Goal: Task Accomplishment & Management: Use online tool/utility

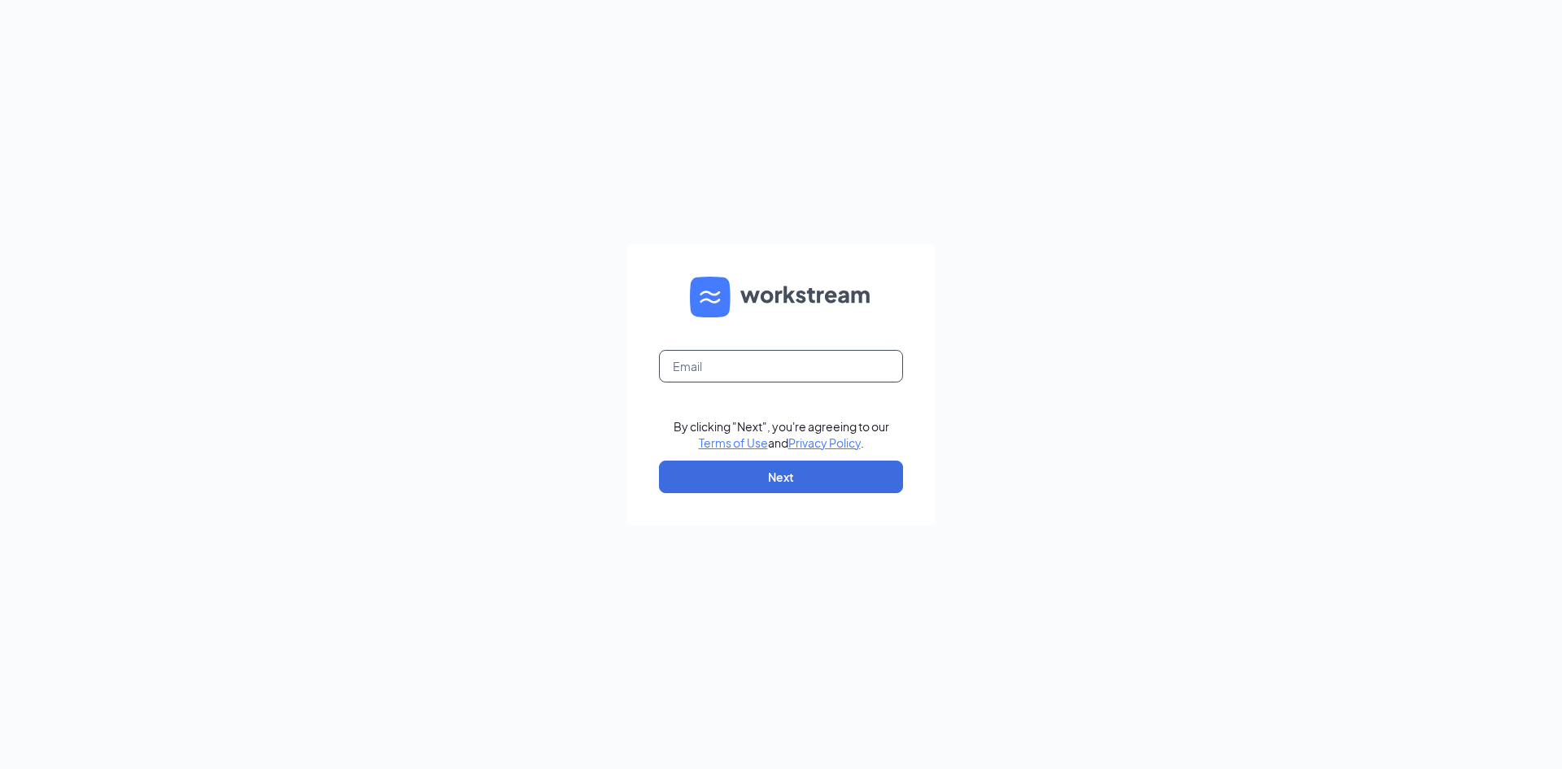
click at [769, 360] on input "text" at bounding box center [781, 366] width 244 height 33
type input "c"
type input "[EMAIL_ADDRESS][DOMAIN_NAME]"
click at [812, 472] on button "Next" at bounding box center [781, 476] width 244 height 33
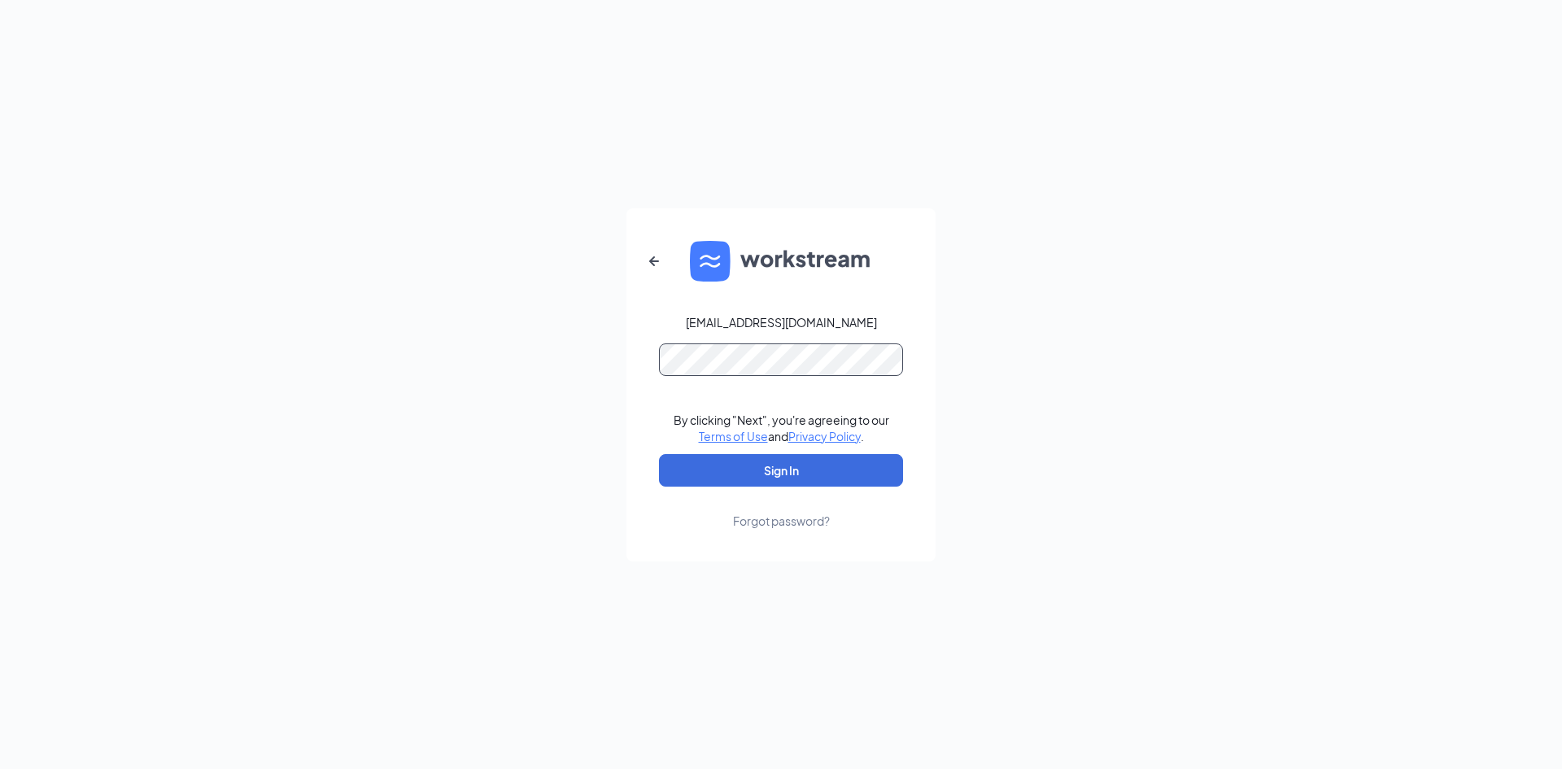
click at [659, 454] on button "Sign In" at bounding box center [781, 470] width 244 height 33
click at [762, 480] on button "Sign In" at bounding box center [781, 470] width 244 height 33
click at [659, 454] on button "Sign In" at bounding box center [781, 470] width 244 height 33
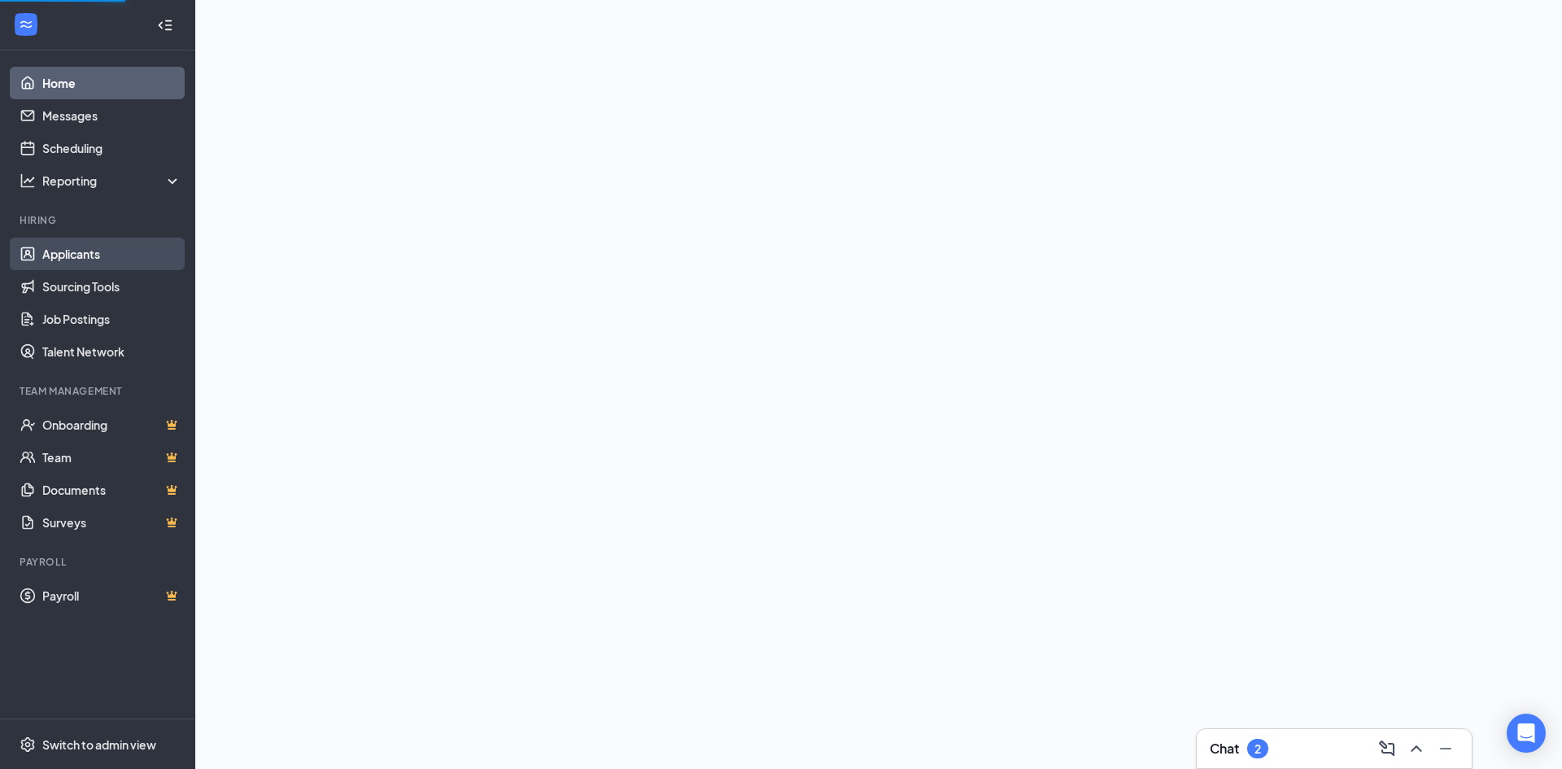
click at [137, 257] on link "Applicants" at bounding box center [111, 254] width 139 height 33
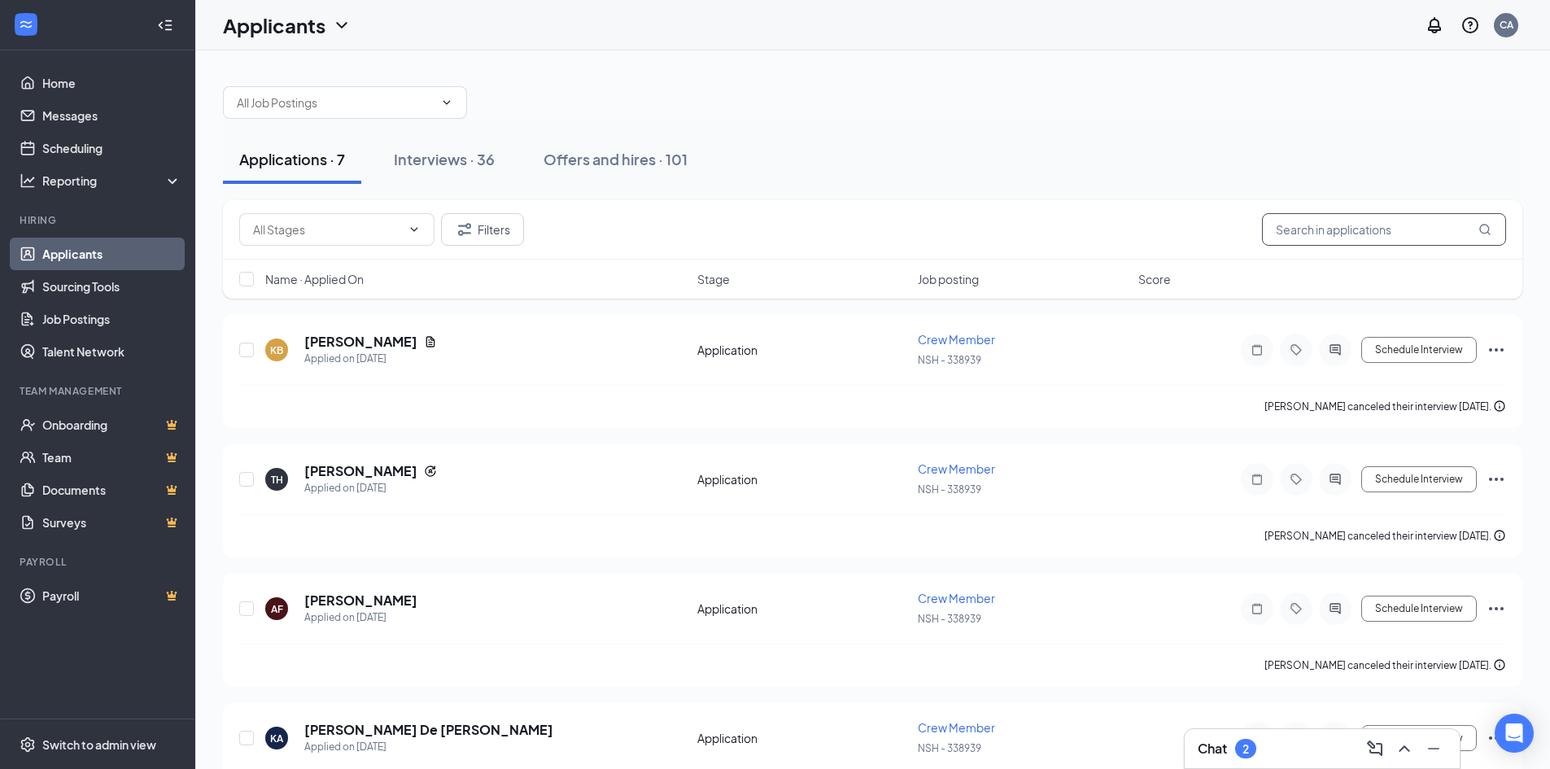
click at [1408, 220] on input "text" at bounding box center [1384, 229] width 244 height 33
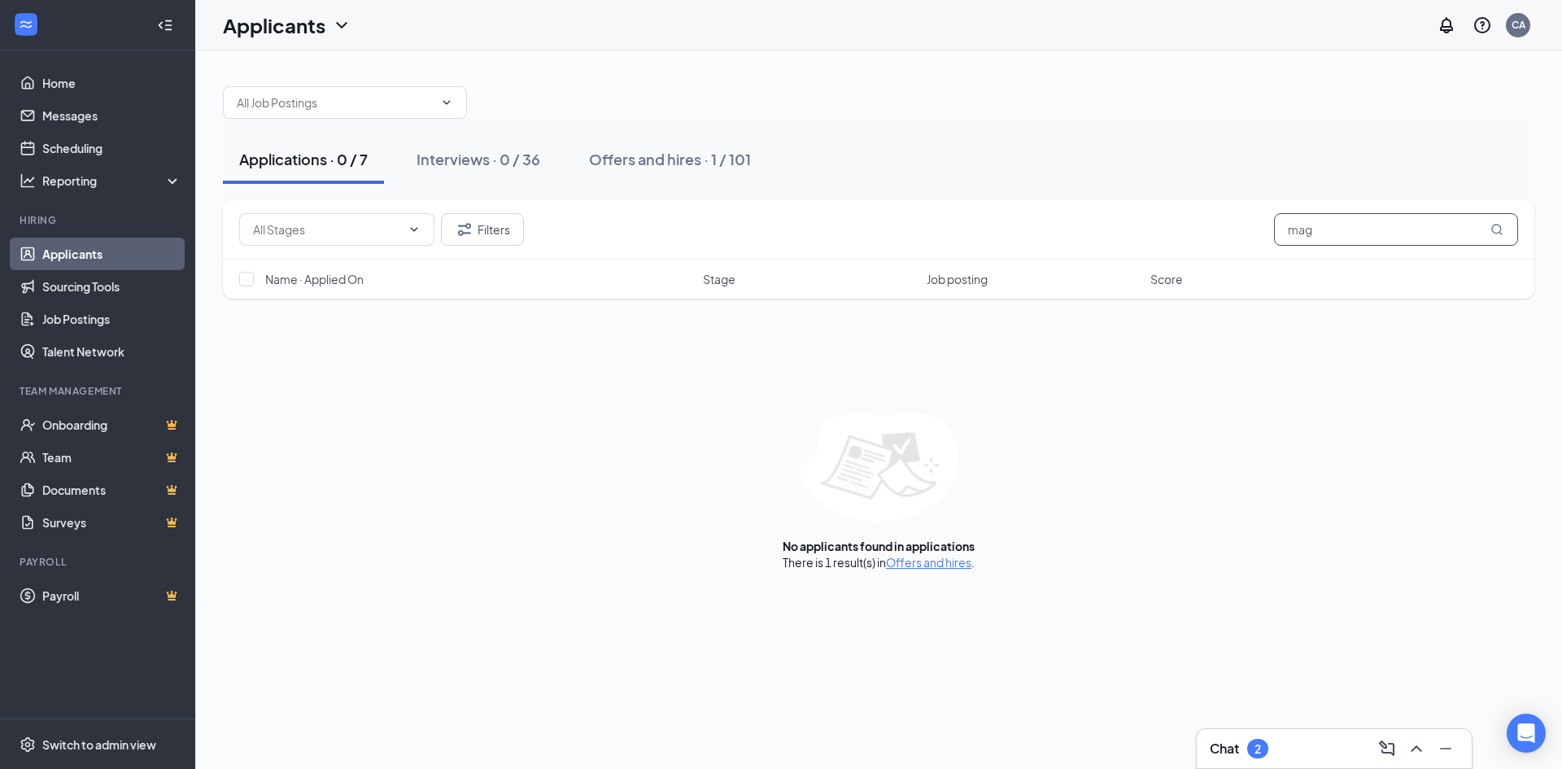
click at [1359, 229] on input "mag" at bounding box center [1396, 229] width 244 height 33
type input "mar"
click at [638, 156] on div "Offers and hires · 11 / 101" at bounding box center [668, 159] width 168 height 20
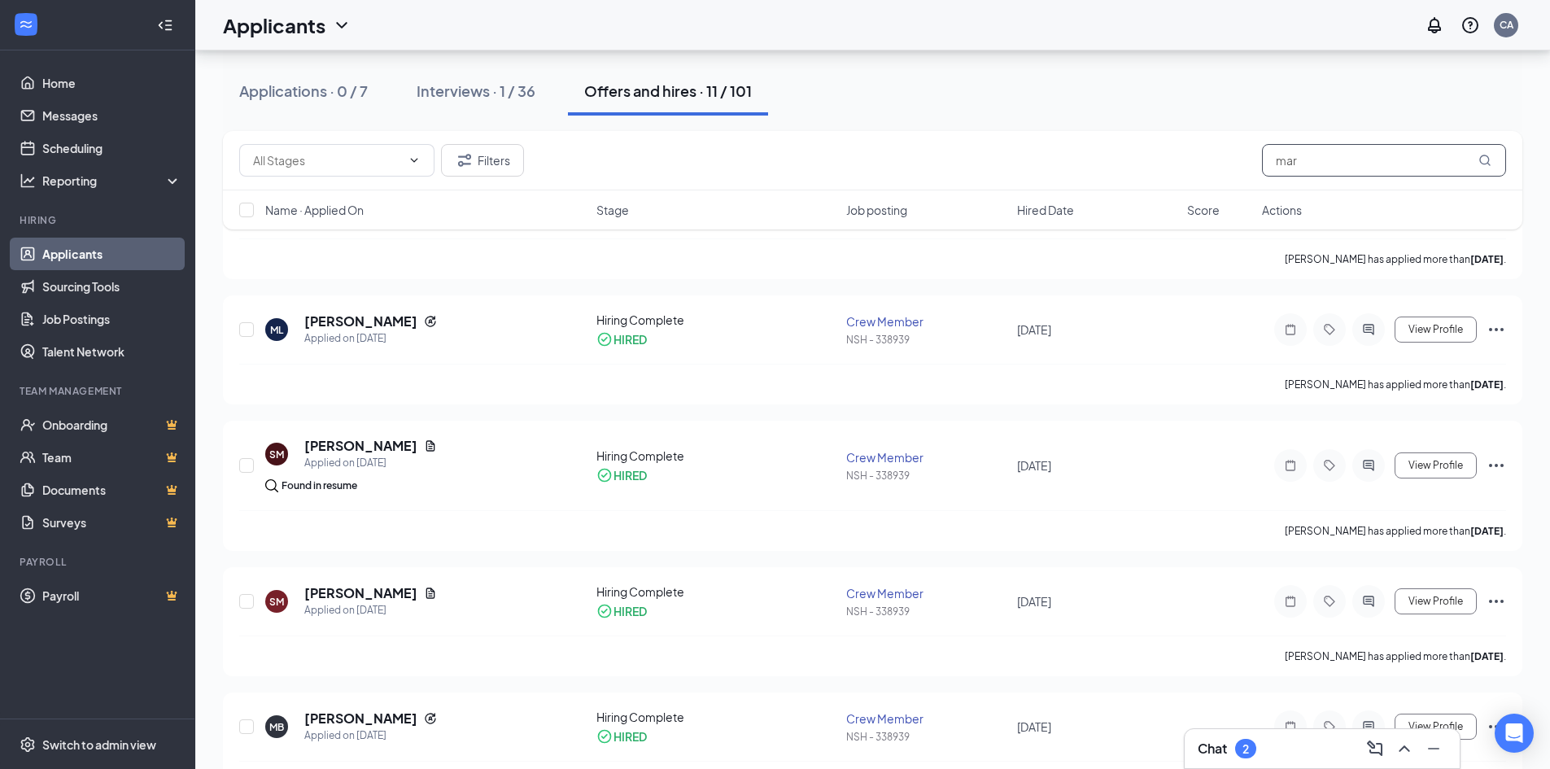
scroll to position [407, 0]
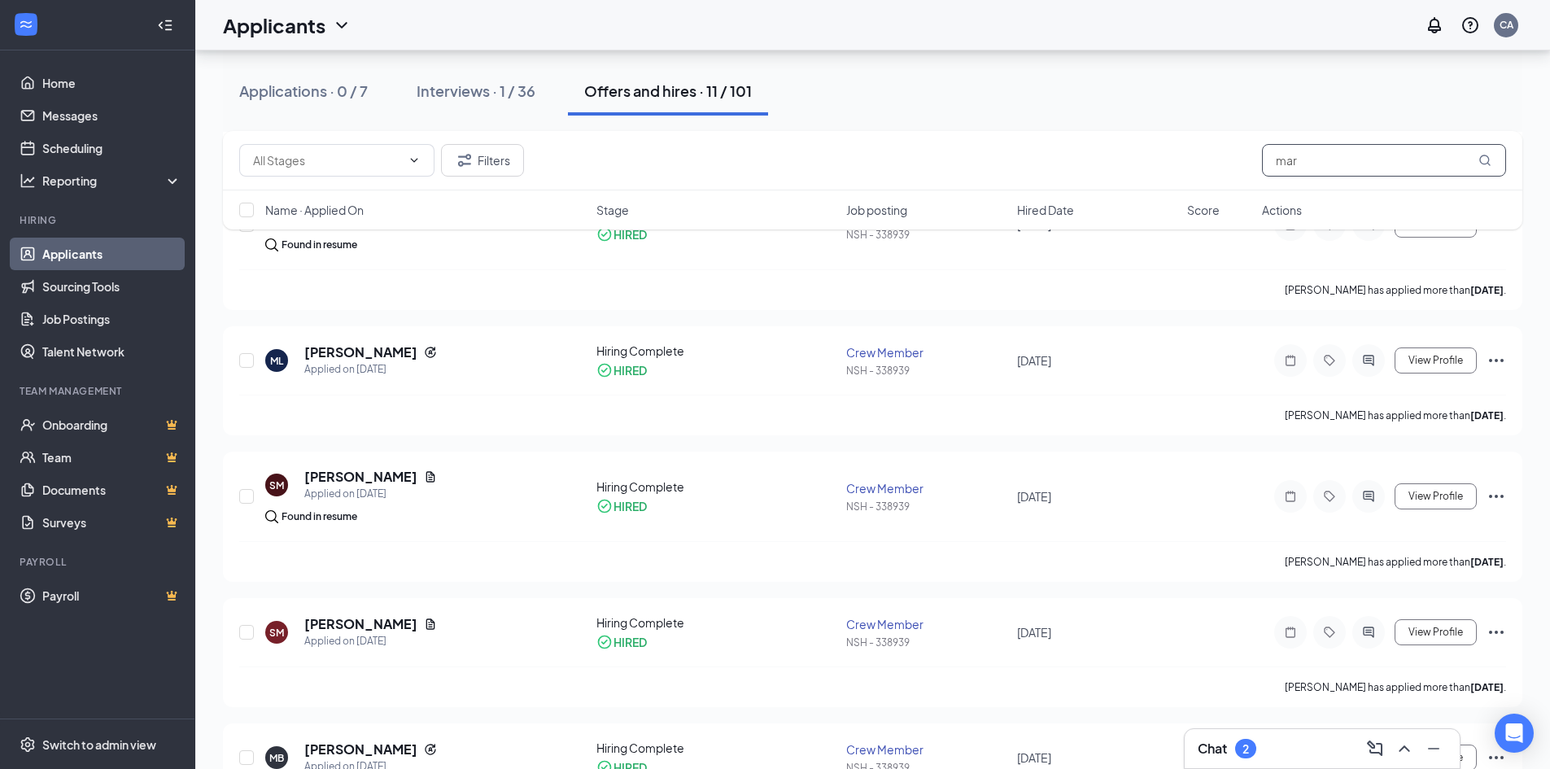
click at [1322, 159] on input "mar" at bounding box center [1384, 160] width 244 height 33
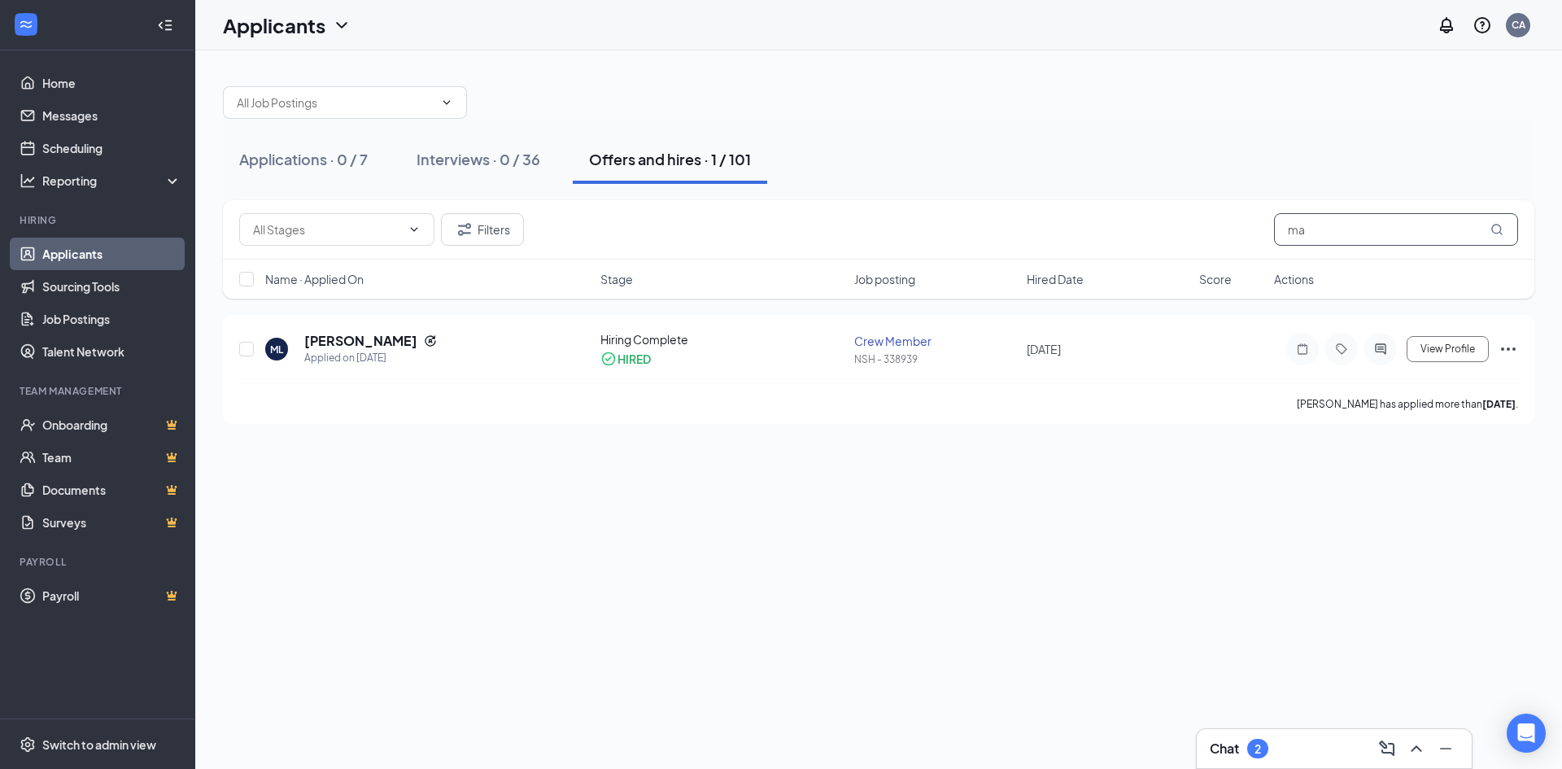
type input "m"
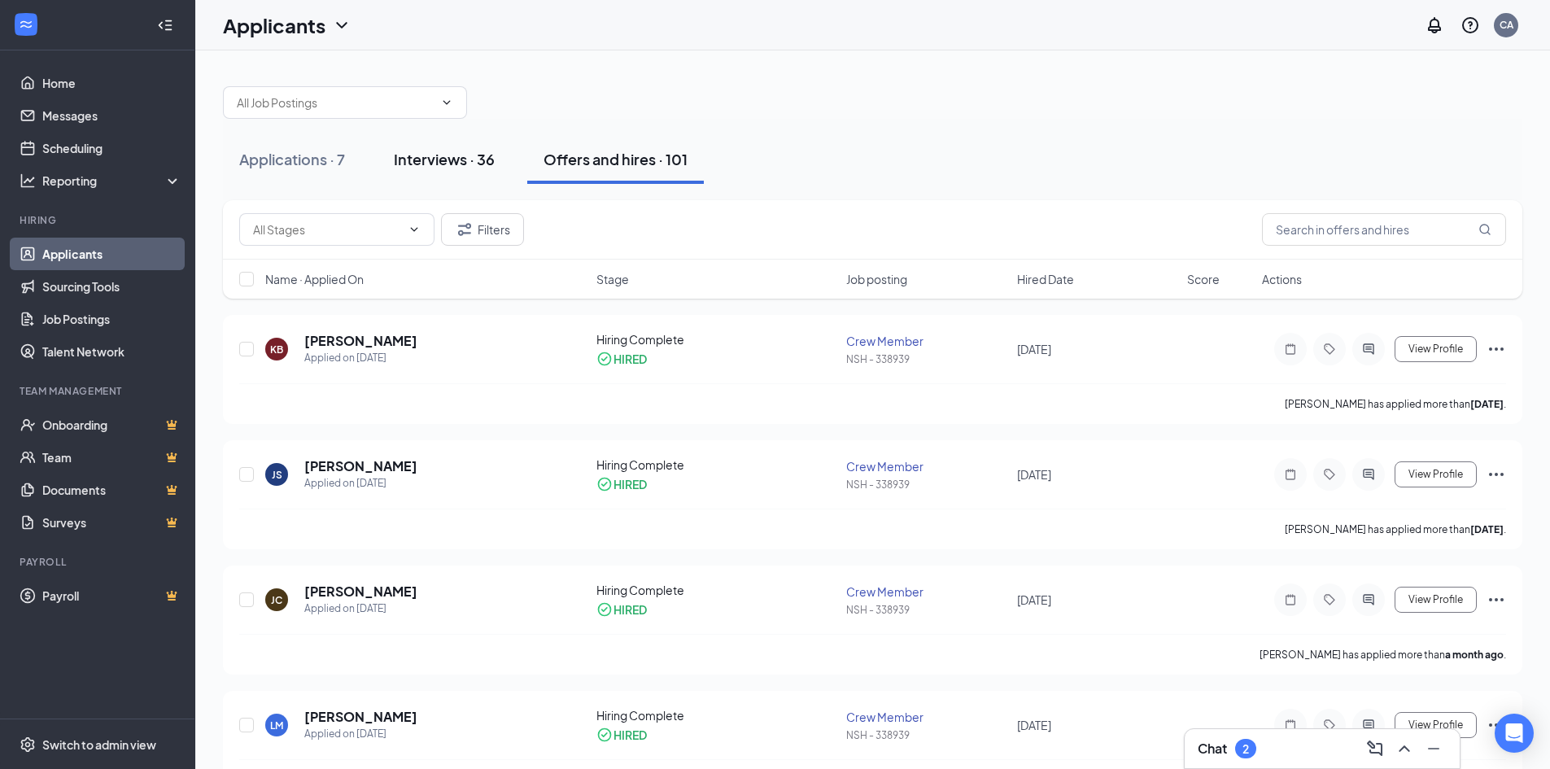
click at [449, 157] on div "Interviews · 36" at bounding box center [444, 159] width 101 height 20
